Goal: Find contact information: Find contact information

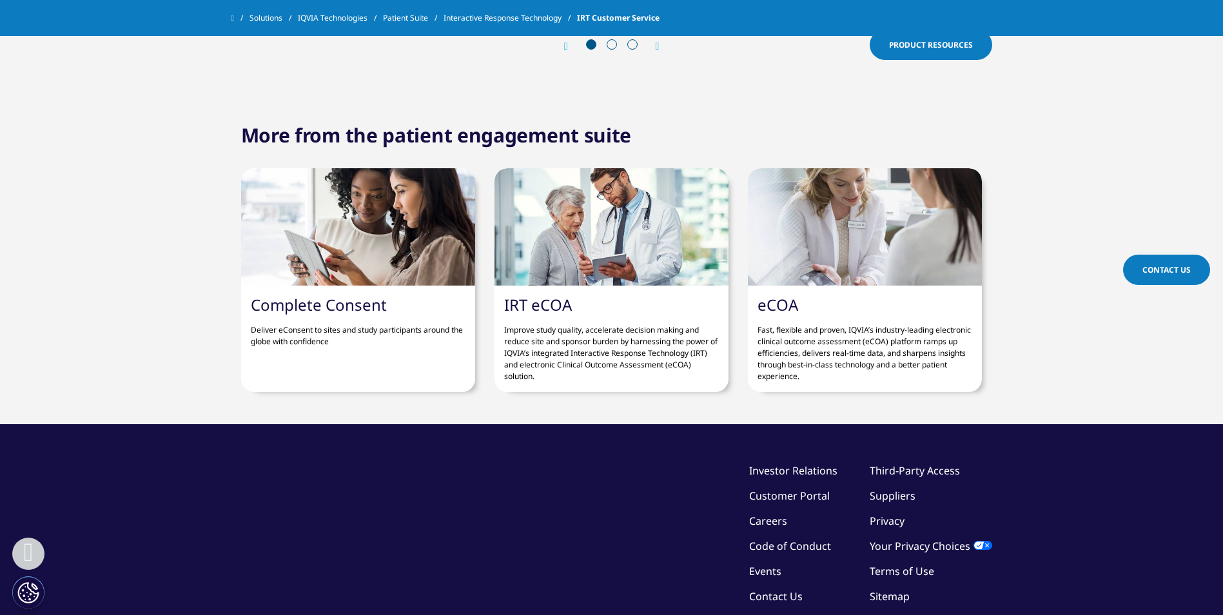
scroll to position [1936, 0]
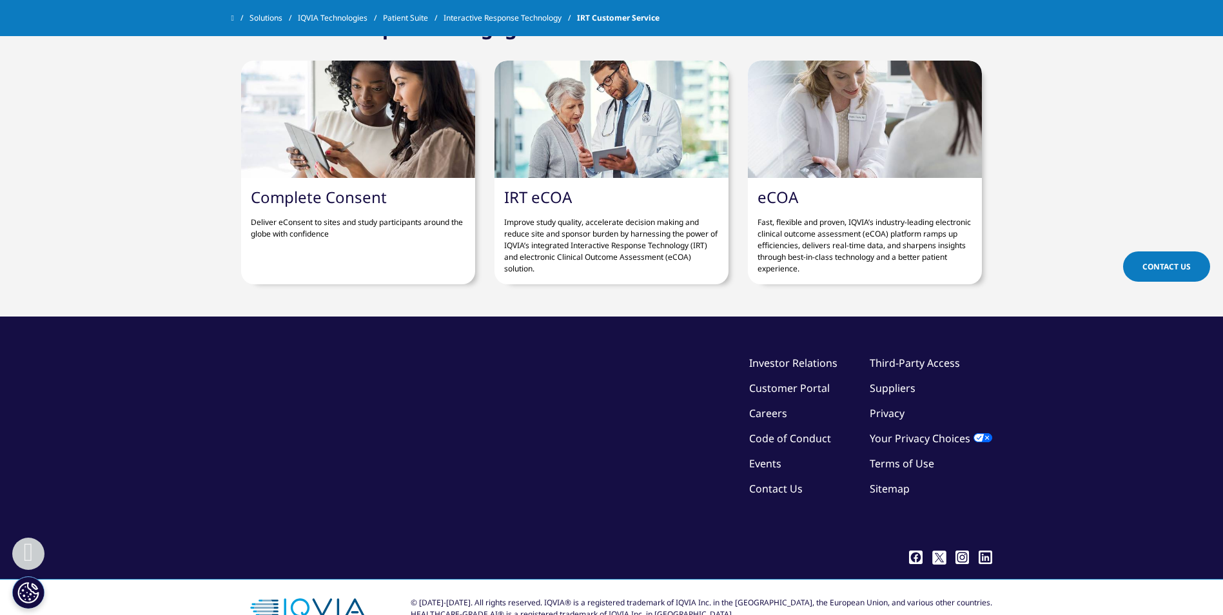
click at [1147, 271] on span "Contact Us" at bounding box center [1167, 266] width 48 height 11
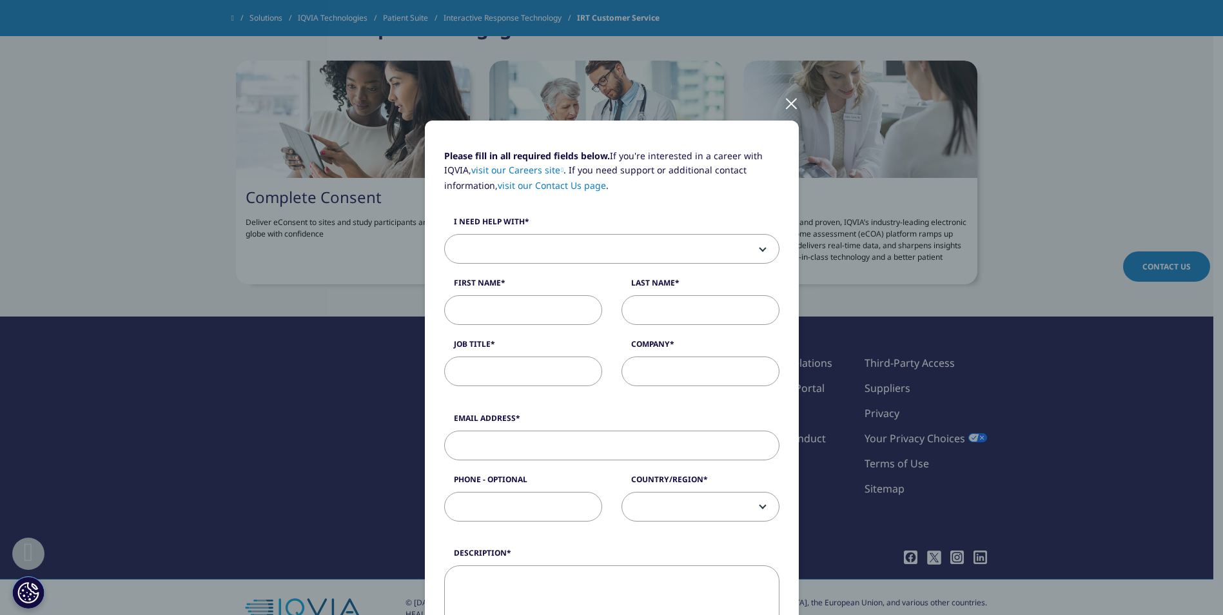
click at [649, 241] on span at bounding box center [612, 250] width 334 height 30
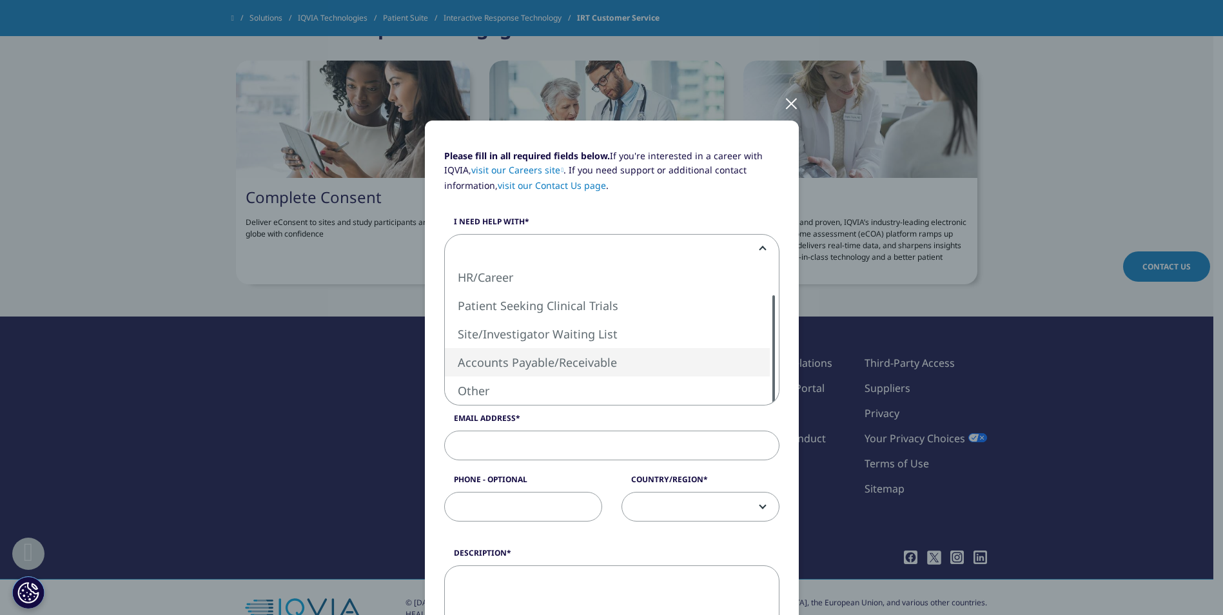
scroll to position [0, 0]
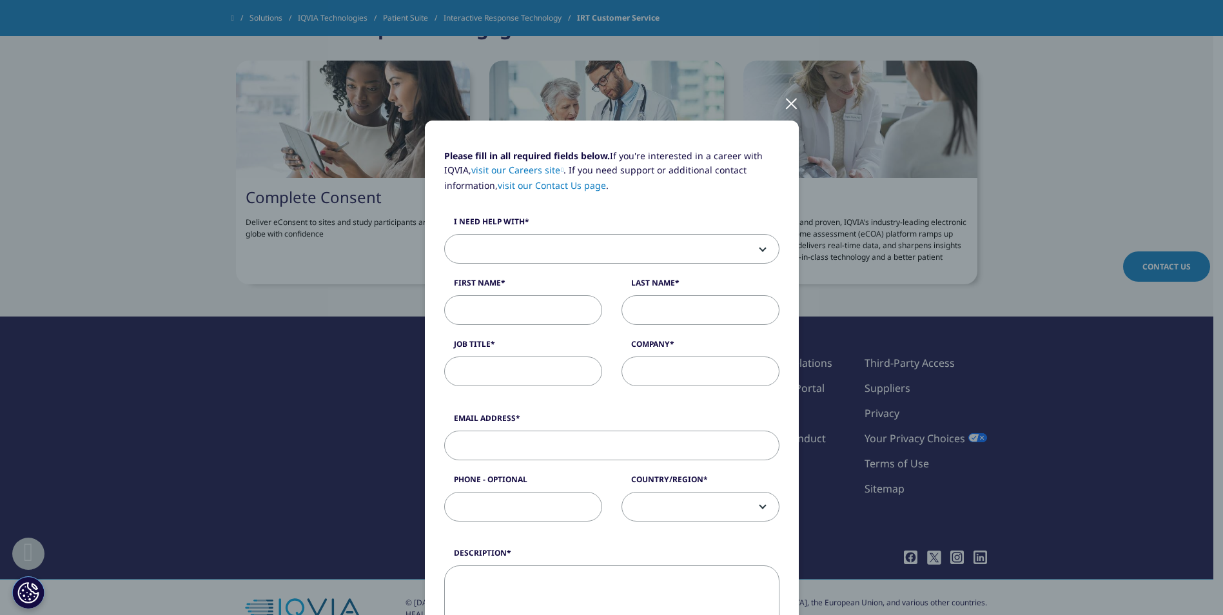
click at [787, 102] on div at bounding box center [791, 102] width 15 height 35
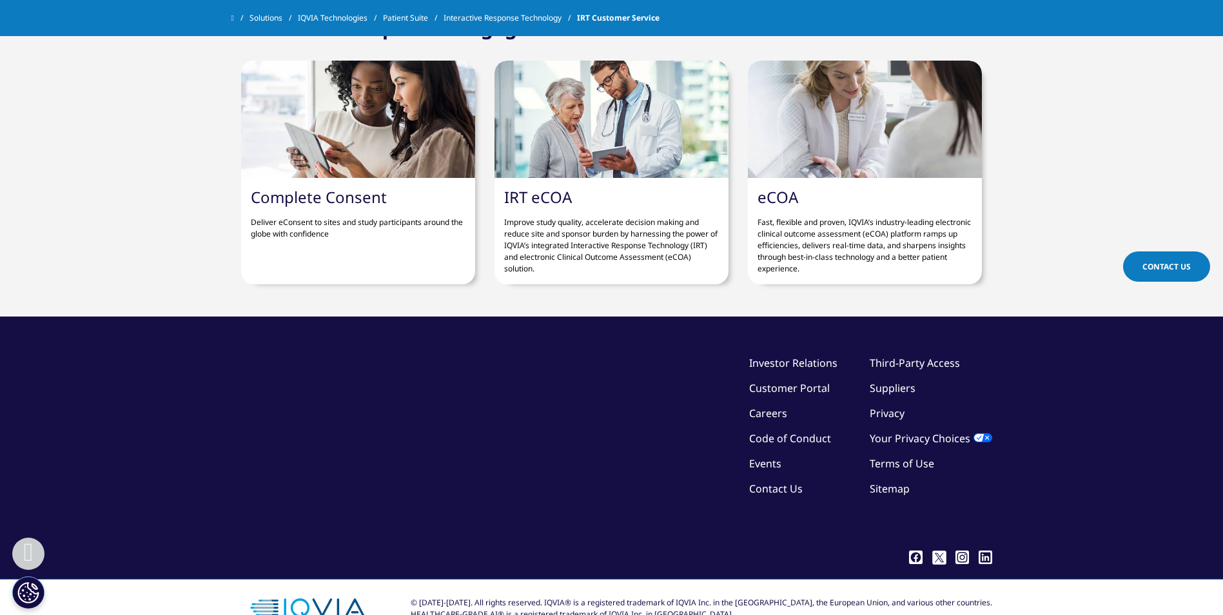
click at [782, 482] on link "Contact Us" at bounding box center [776, 489] width 54 height 14
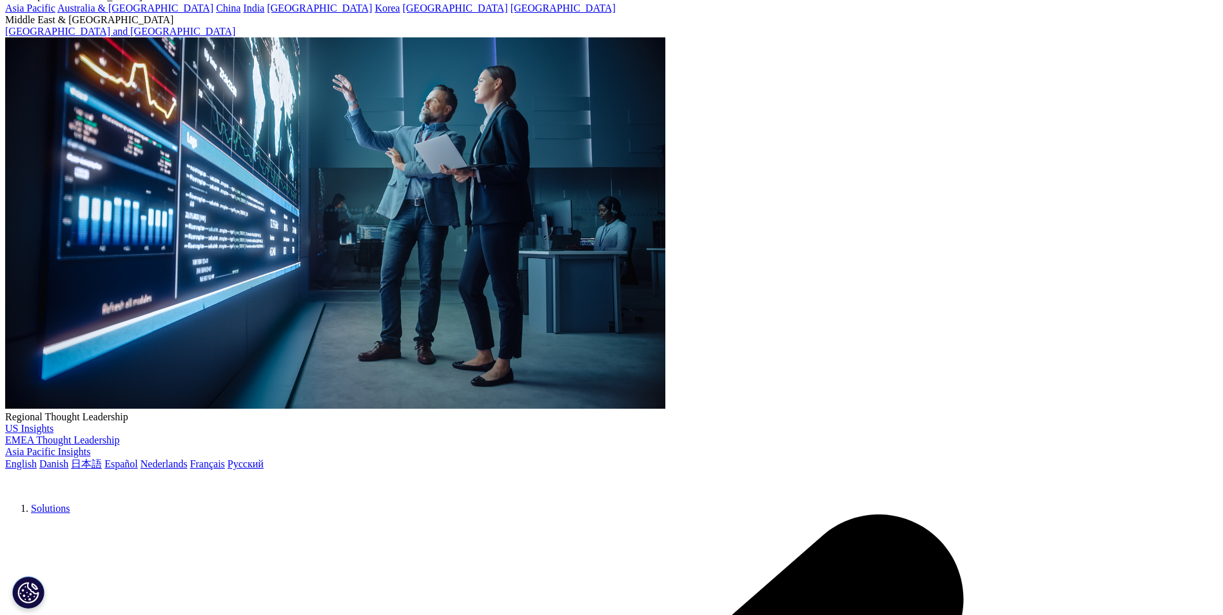
scroll to position [258, 0]
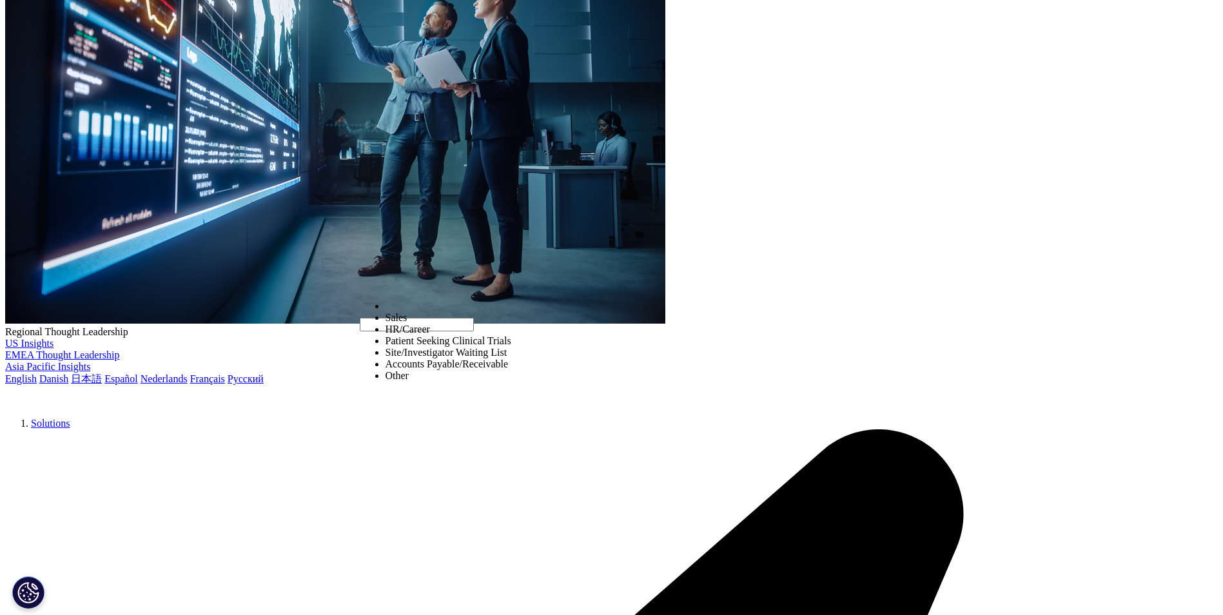
select select "Other"
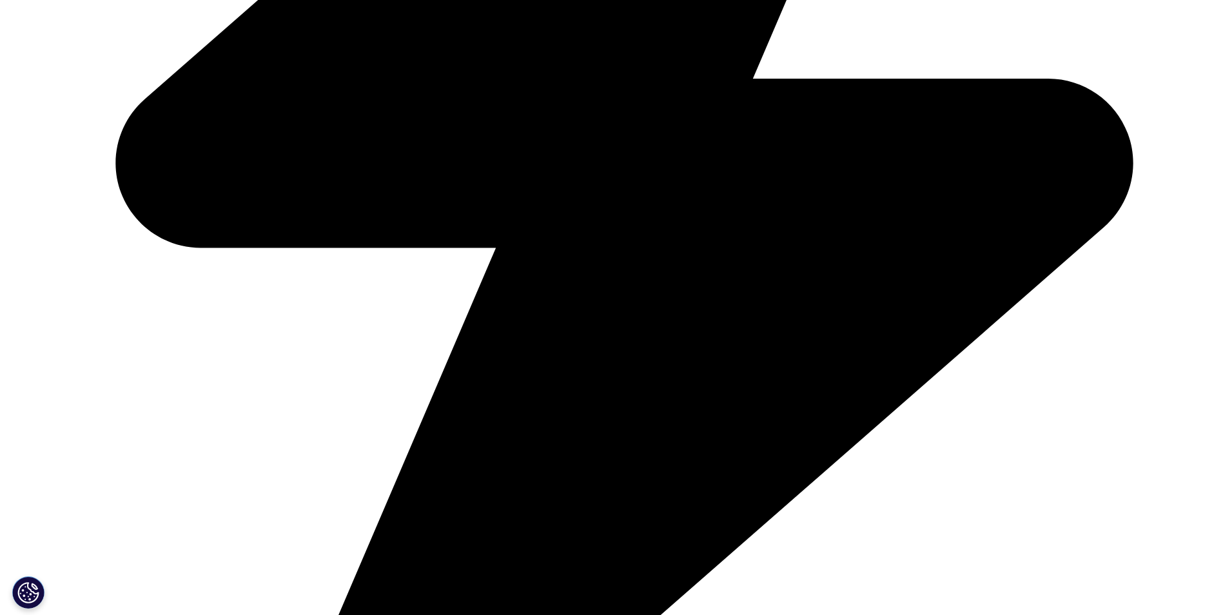
scroll to position [1211, 0]
